Goal: Check status

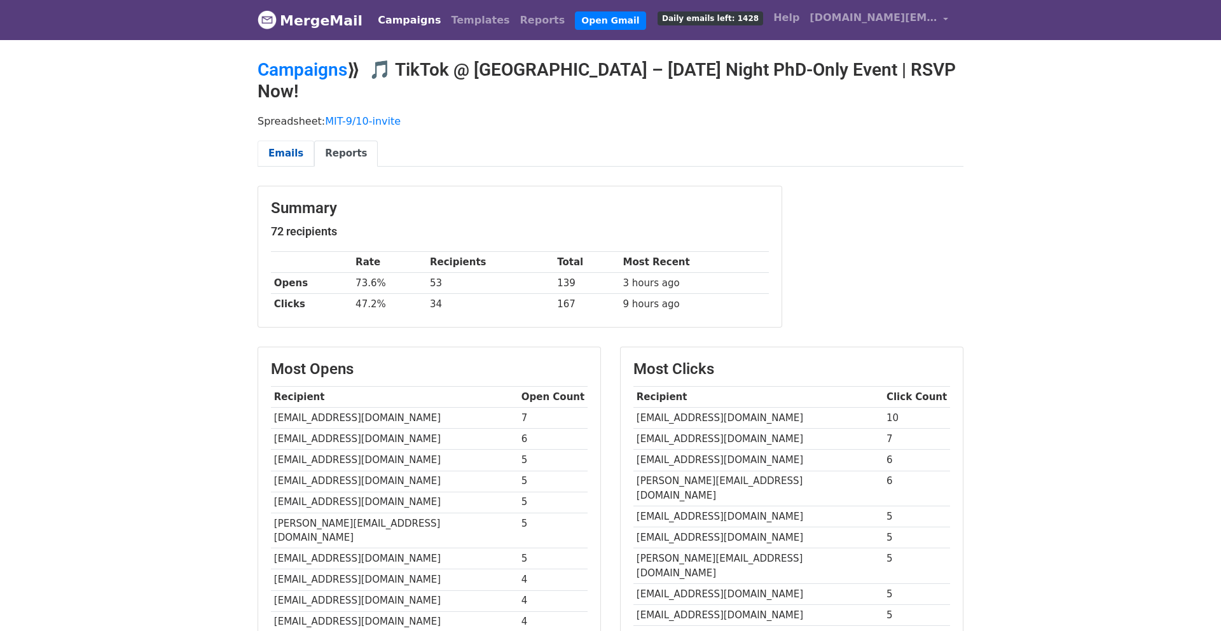
click at [282, 141] on link "Emails" at bounding box center [286, 154] width 57 height 26
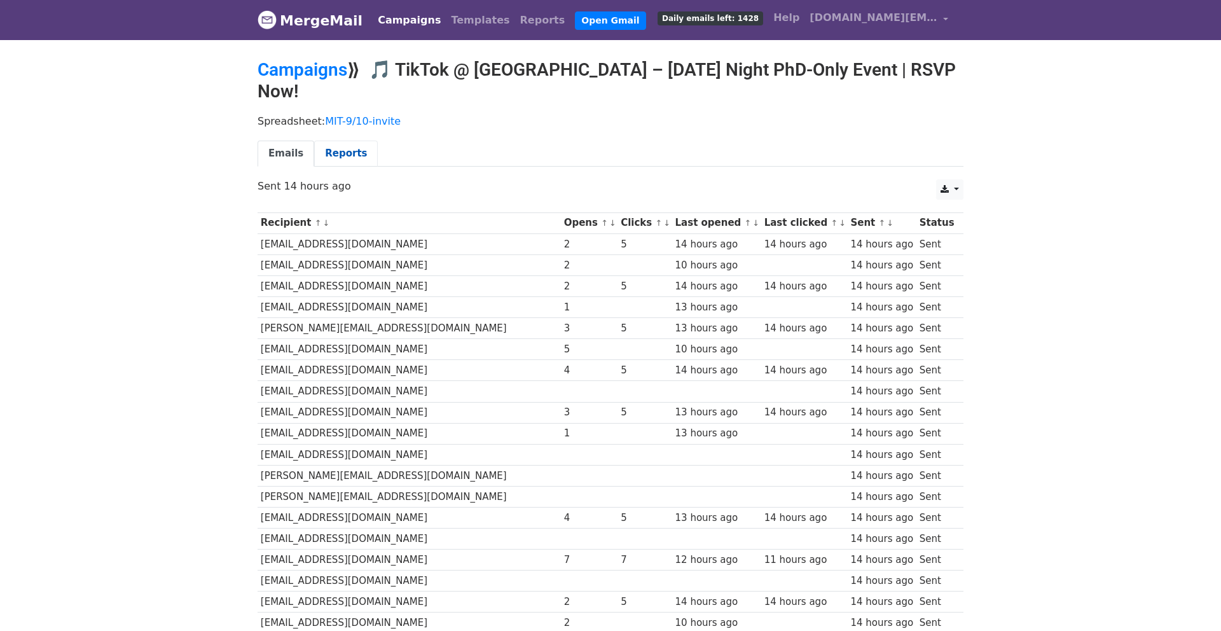
click at [335, 142] on link "Reports" at bounding box center [346, 154] width 64 height 26
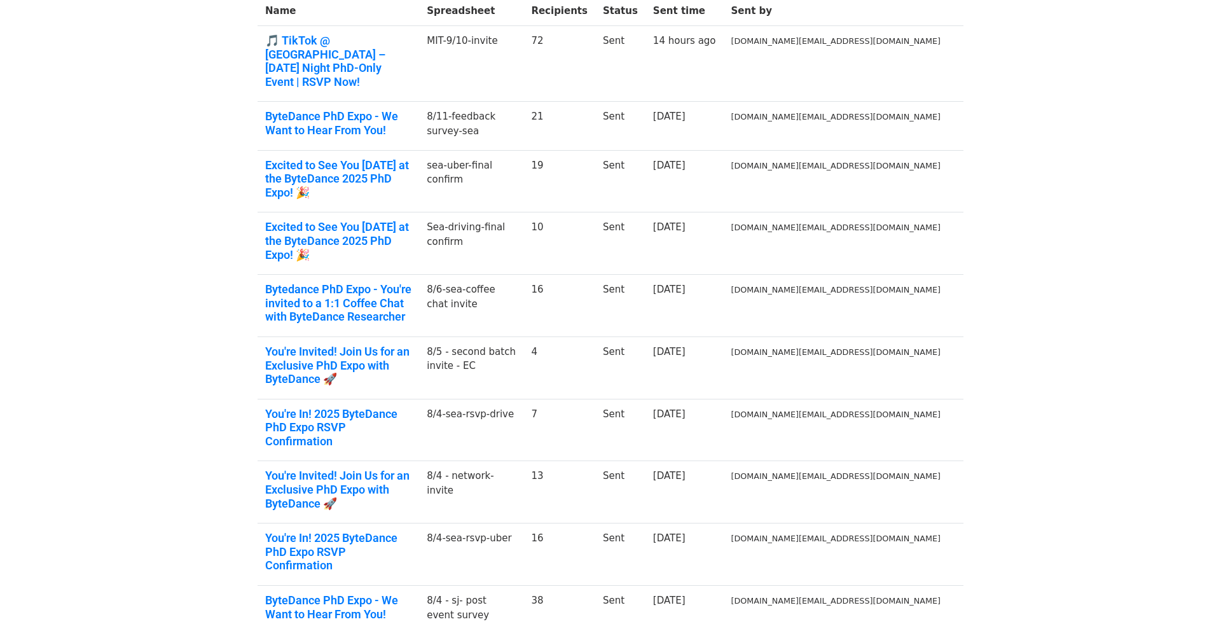
scroll to position [179, 0]
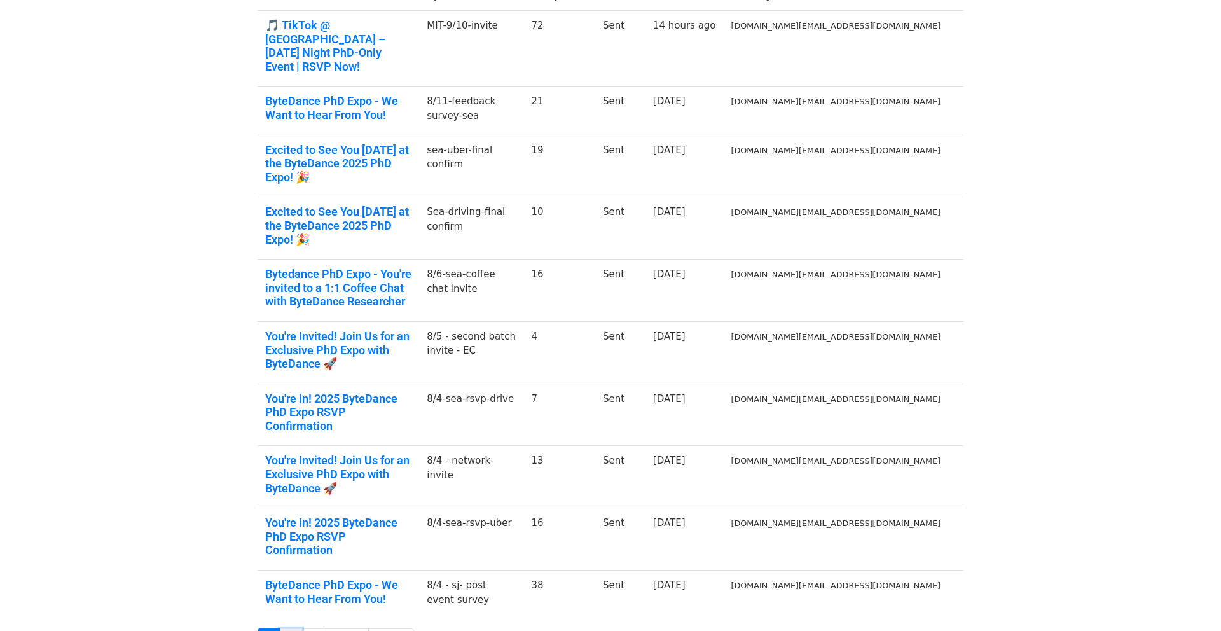
click at [291, 629] on link "2" at bounding box center [291, 641] width 23 height 24
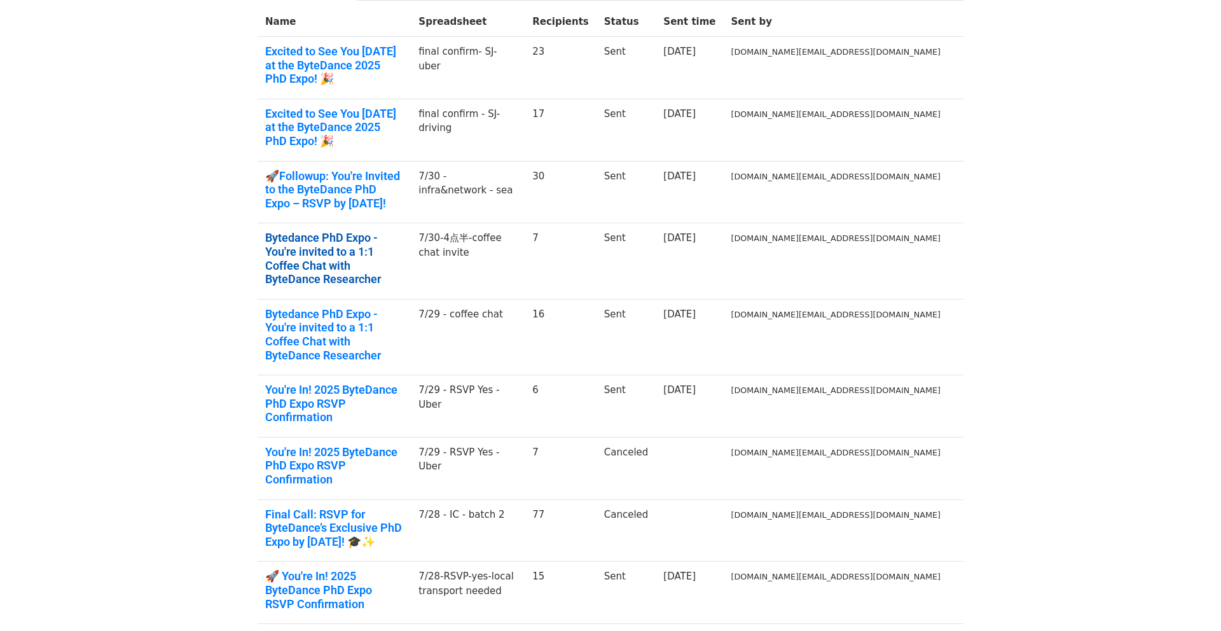
scroll to position [179, 0]
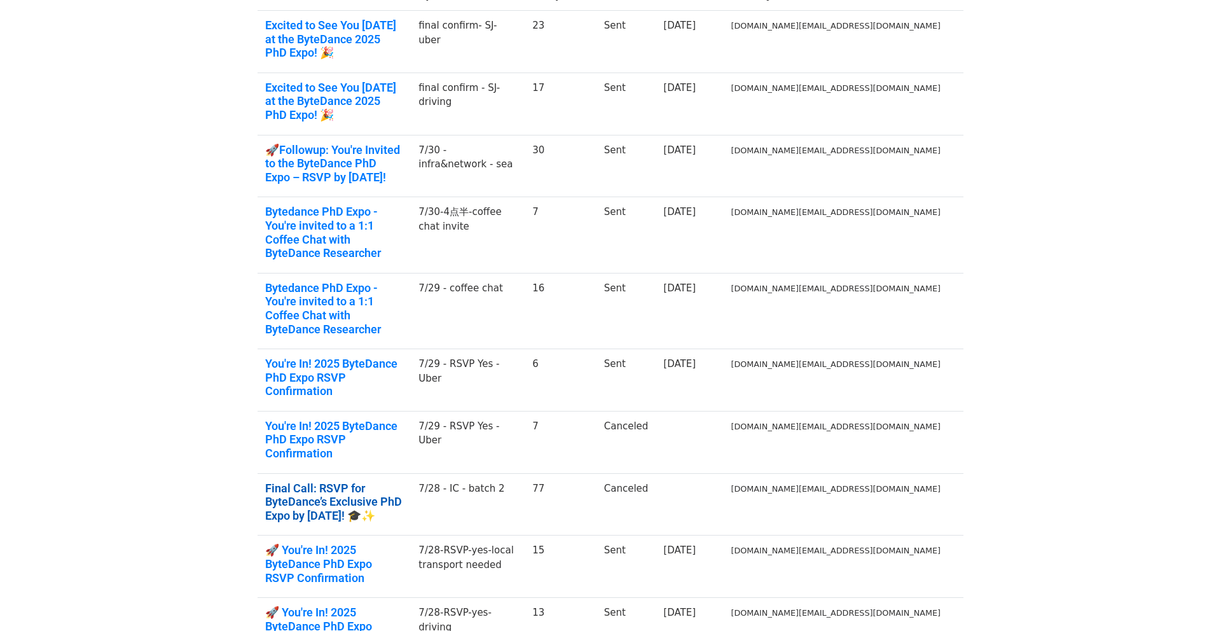
click at [382, 482] on link "Final Call: RSVP for ByteDance’s Exclusive PhD Expo by Today! 🎓✨" at bounding box center [334, 502] width 138 height 41
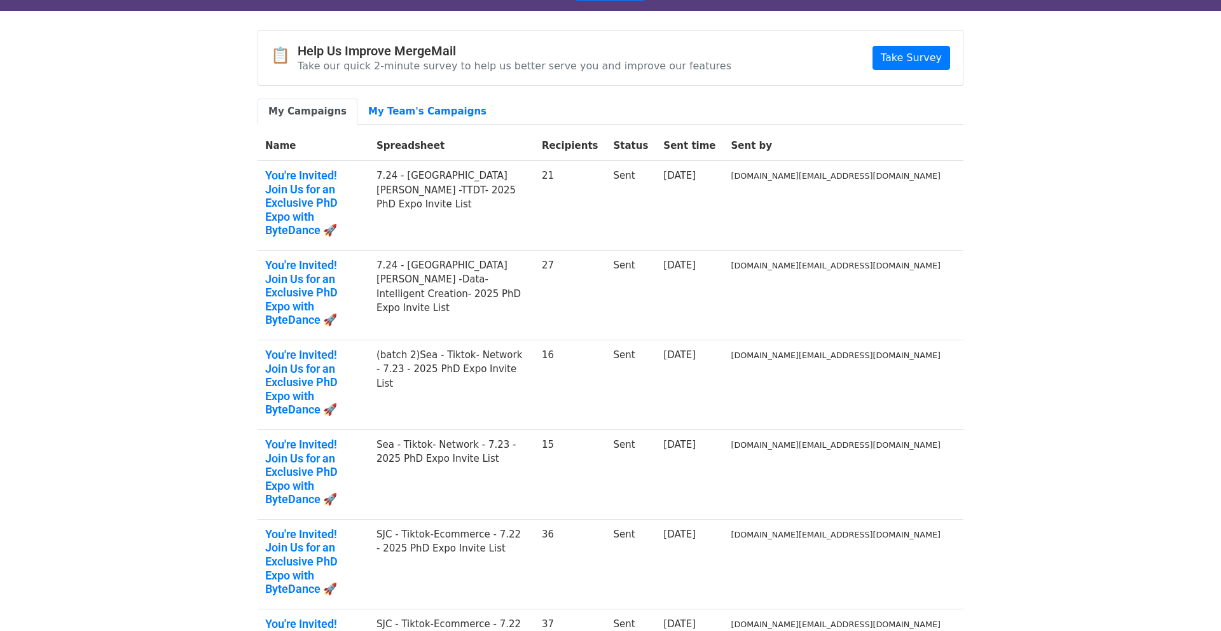
scroll to position [41, 0]
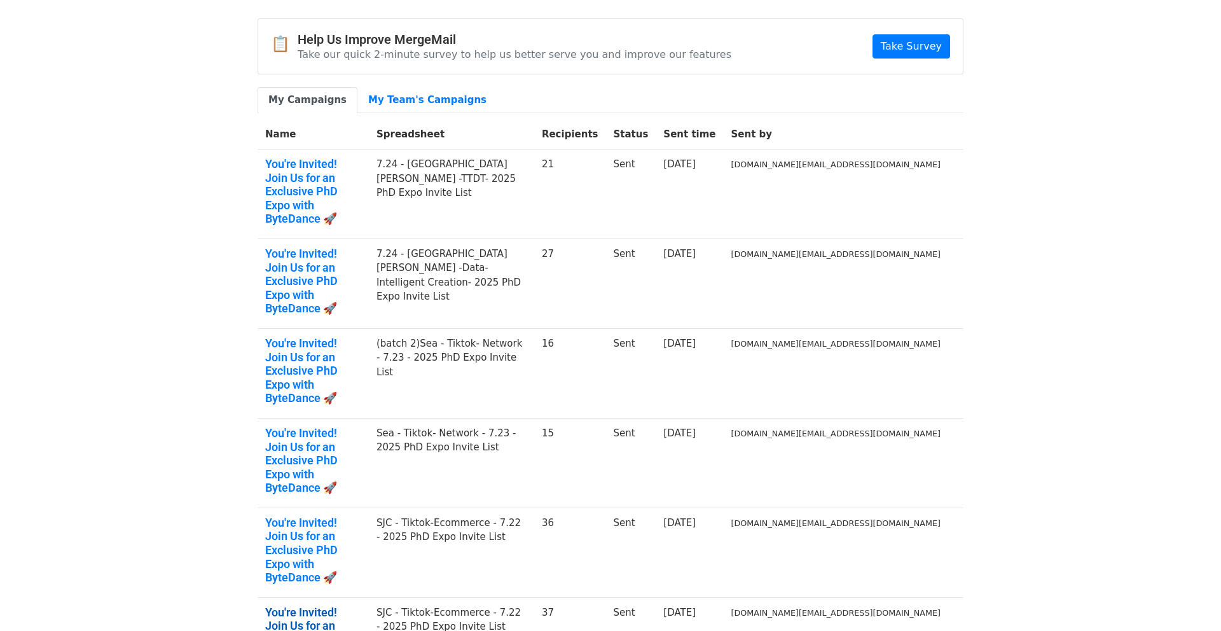
click at [361, 606] on link "You're Invited! Join Us for an Exclusive PhD Expo with ByteDance 🚀" at bounding box center [313, 640] width 96 height 69
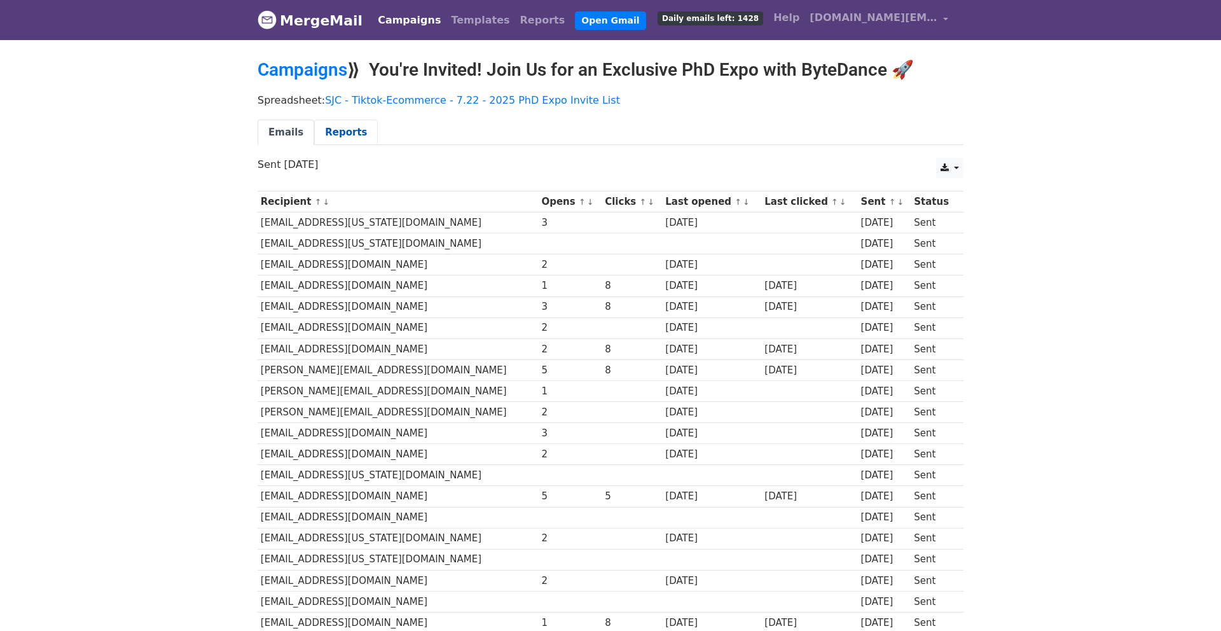
click at [338, 136] on link "Reports" at bounding box center [346, 133] width 64 height 26
